Goal: Entertainment & Leisure: Consume media (video, audio)

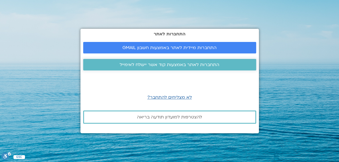
click at [174, 64] on span "התחברות לאתר באמצעות קוד אשר יישלח לאימייל" at bounding box center [170, 64] width 100 height 5
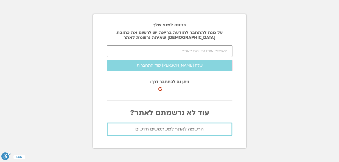
click at [172, 50] on input "email" at bounding box center [169, 52] width 125 height 12
type input "[EMAIL_ADDRESS][DOMAIN_NAME]"
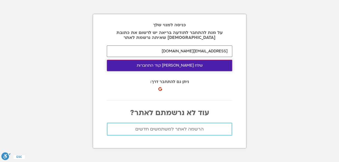
click at [186, 63] on button "שלח [PERSON_NAME] קוד התחברות" at bounding box center [169, 66] width 125 height 12
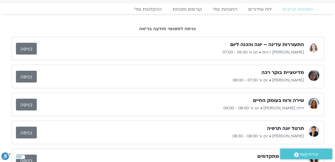
scroll to position [25, 0]
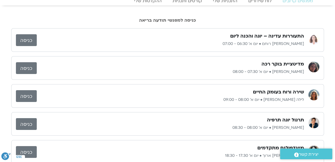
click at [30, 95] on link "כניסה" at bounding box center [26, 96] width 21 height 12
click at [41, 15] on div "כניסה למפגשי תודעה בריאה" at bounding box center [167, 15] width 313 height 20
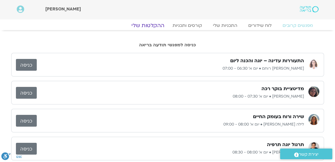
click at [156, 24] on link "ההקלטות שלי" at bounding box center [148, 25] width 46 height 7
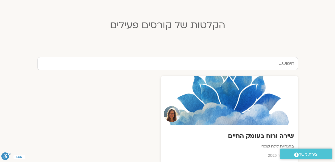
scroll to position [174, 0]
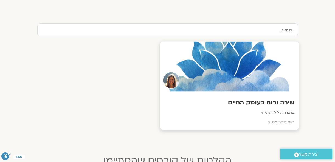
click at [258, 102] on h3 "שירה ורוח בעומק החיים" at bounding box center [229, 102] width 130 height 8
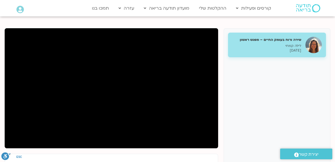
scroll to position [75, 0]
